Goal: Find specific fact: Find specific fact

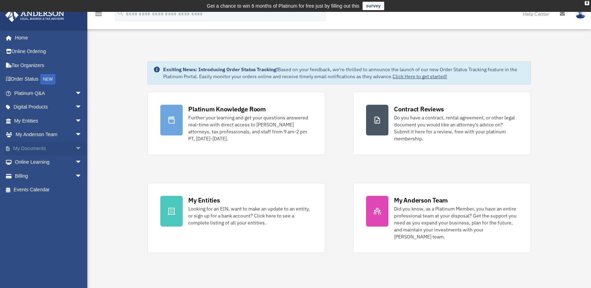
click at [44, 149] on link "My Documents arrow_drop_down" at bounding box center [49, 148] width 88 height 14
click at [75, 149] on span "arrow_drop_down" at bounding box center [82, 148] width 14 height 14
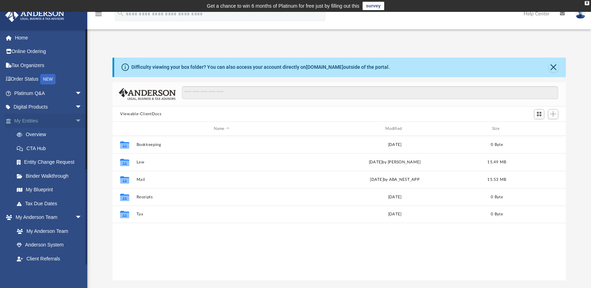
scroll to position [154, 448]
click at [75, 123] on span "arrow_drop_down" at bounding box center [82, 121] width 14 height 14
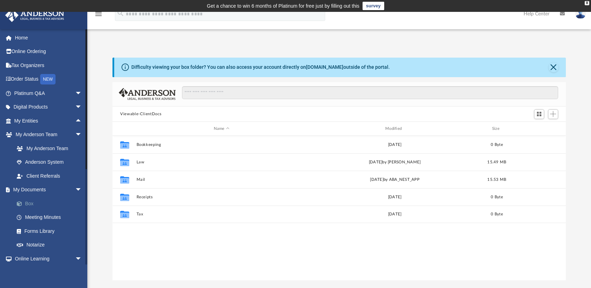
click at [35, 207] on link "Box" at bounding box center [51, 204] width 83 height 14
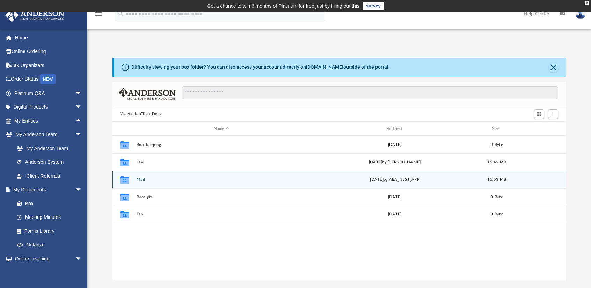
click at [137, 172] on div "Collaborated Folder Mail yesterday by ABA_NEST_APP 15.53 MB" at bounding box center [338, 179] width 453 height 17
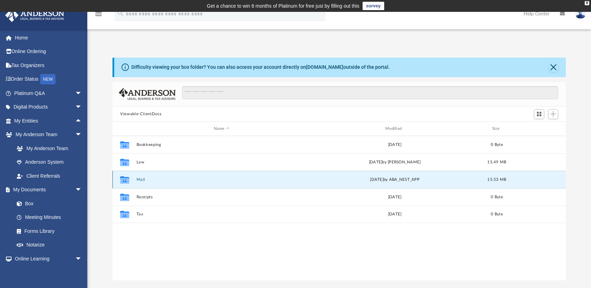
click at [138, 185] on div "Collaborated Folder Mail yesterday by ABA_NEST_APP 15.53 MB" at bounding box center [338, 179] width 453 height 17
click at [138, 182] on button "Mail" at bounding box center [222, 179] width 170 height 5
click at [138, 181] on button "Mail" at bounding box center [222, 179] width 170 height 5
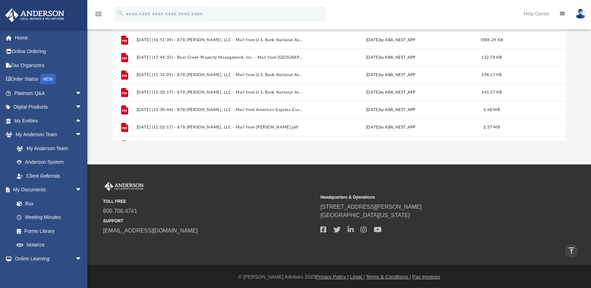
scroll to position [134, 0]
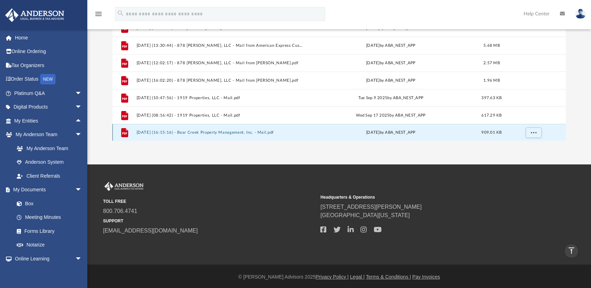
click at [233, 133] on button "2025.10.08 (16:15:16) - Bear Creek Property Management, Inc. - Mail.pdf" at bounding box center [221, 133] width 168 height 5
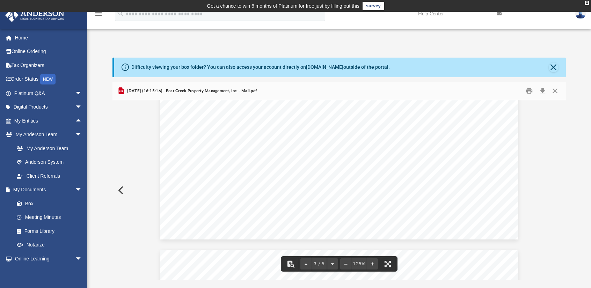
scroll to position [1257, 0]
drag, startPoint x: 396, startPoint y: 136, endPoint x: 421, endPoint y: 135, distance: 24.4
click at [421, 135] on div "Page 3" at bounding box center [339, 16] width 358 height 459
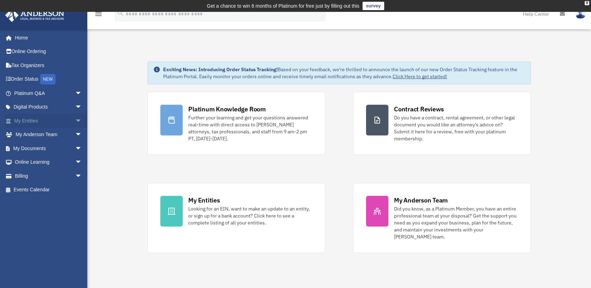
click at [38, 123] on link "My Entities arrow_drop_down" at bounding box center [49, 121] width 88 height 14
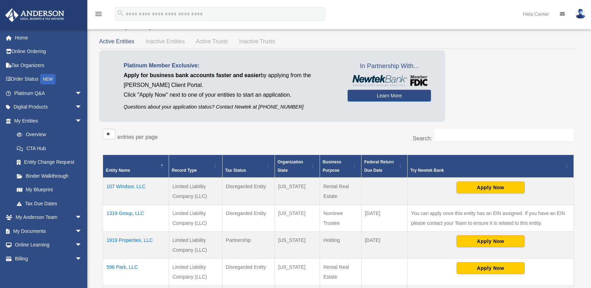
scroll to position [70, 0]
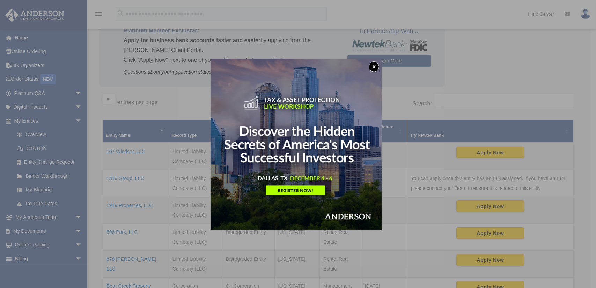
click at [141, 201] on div "x" at bounding box center [298, 144] width 596 height 288
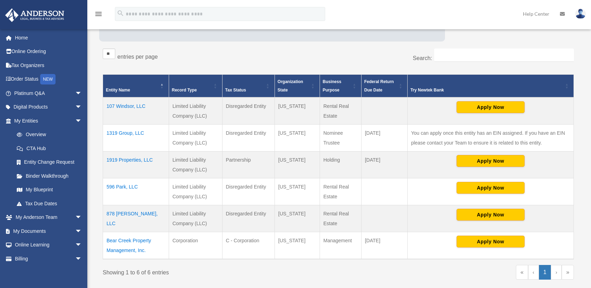
scroll to position [140, 0]
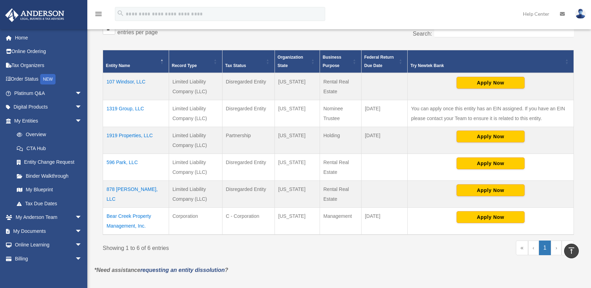
click at [133, 224] on td "Bear Creek Property Management, Inc." at bounding box center [136, 220] width 66 height 27
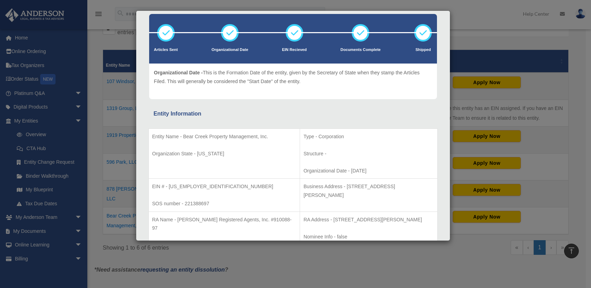
scroll to position [105, 0]
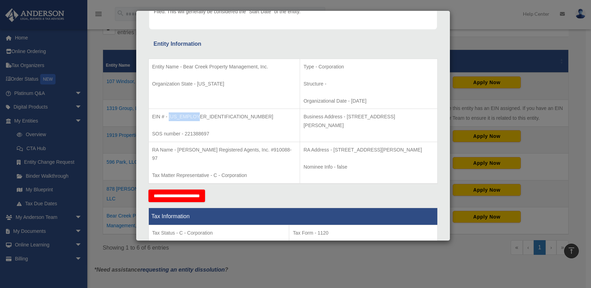
drag, startPoint x: 169, startPoint y: 117, endPoint x: 196, endPoint y: 118, distance: 26.9
click at [196, 118] on p "EIN # - 99-0579340" at bounding box center [224, 116] width 144 height 9
copy p "99-0579340"
